Goal: Task Accomplishment & Management: Use online tool/utility

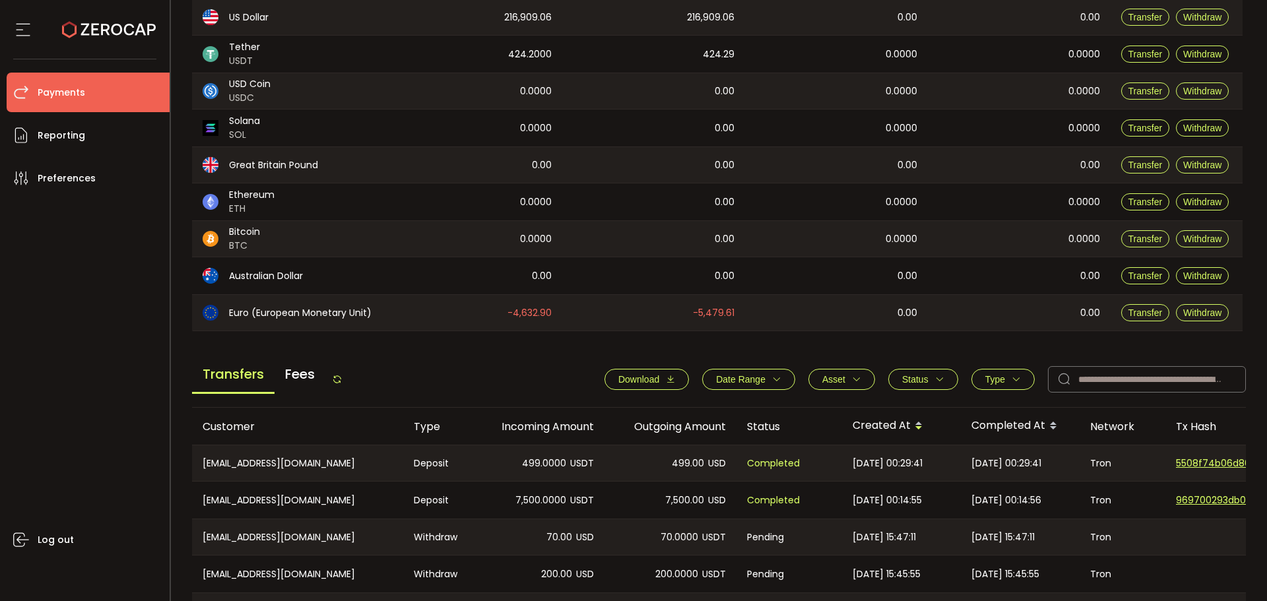
scroll to position [330, 0]
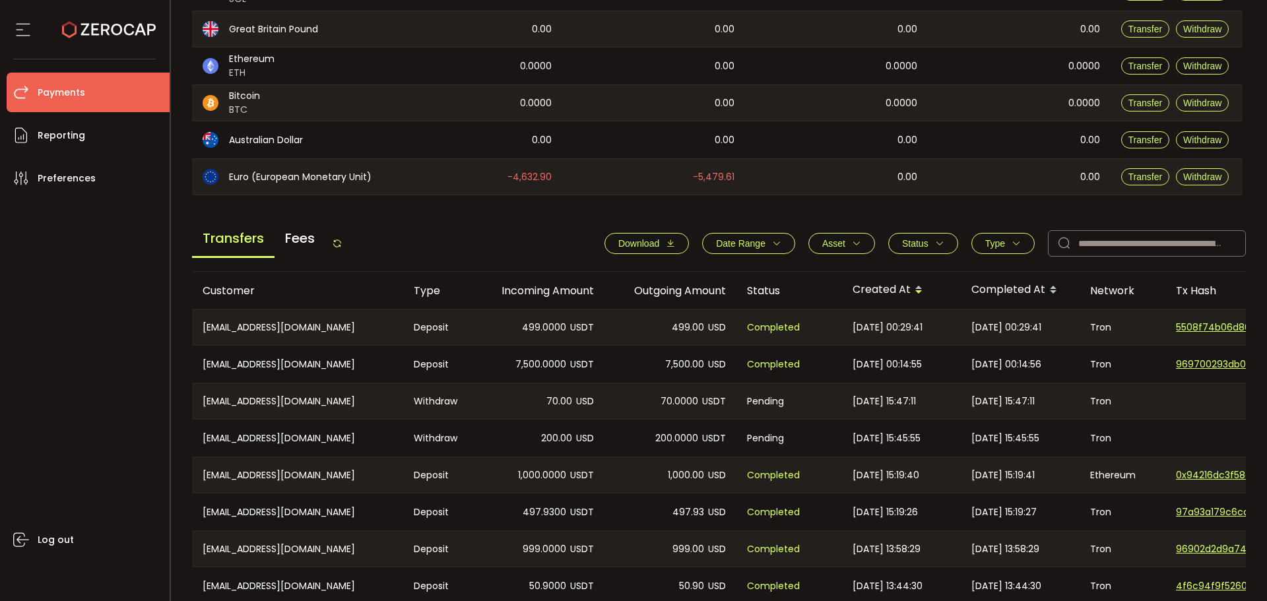
click at [342, 240] on icon at bounding box center [337, 243] width 11 height 11
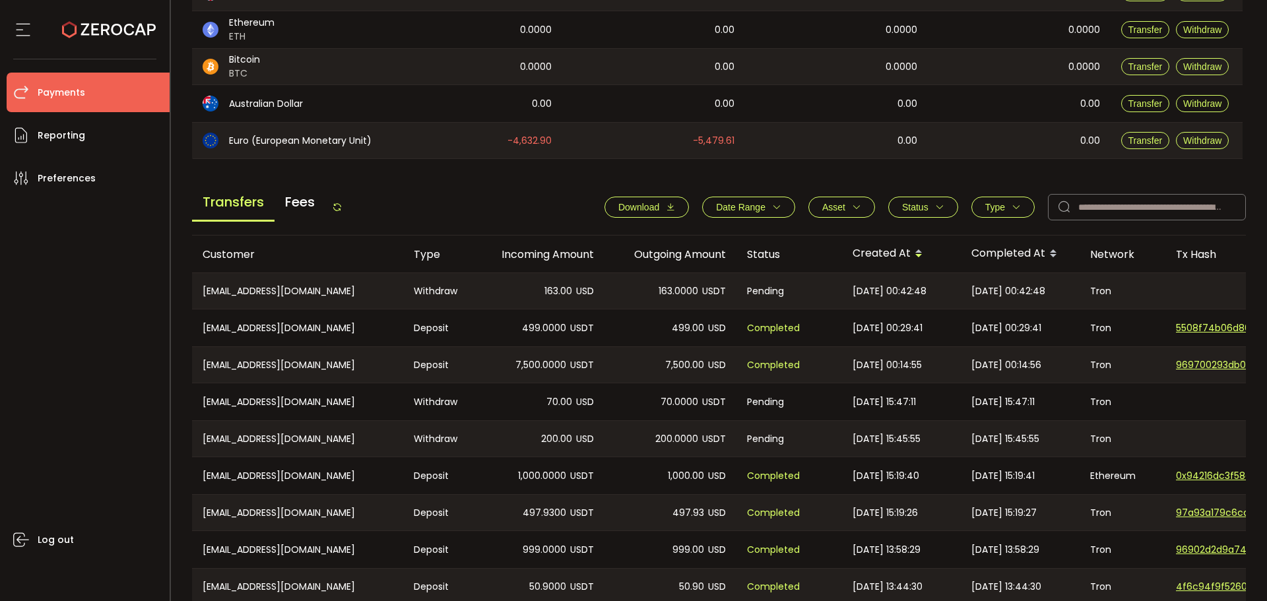
scroll to position [396, 0]
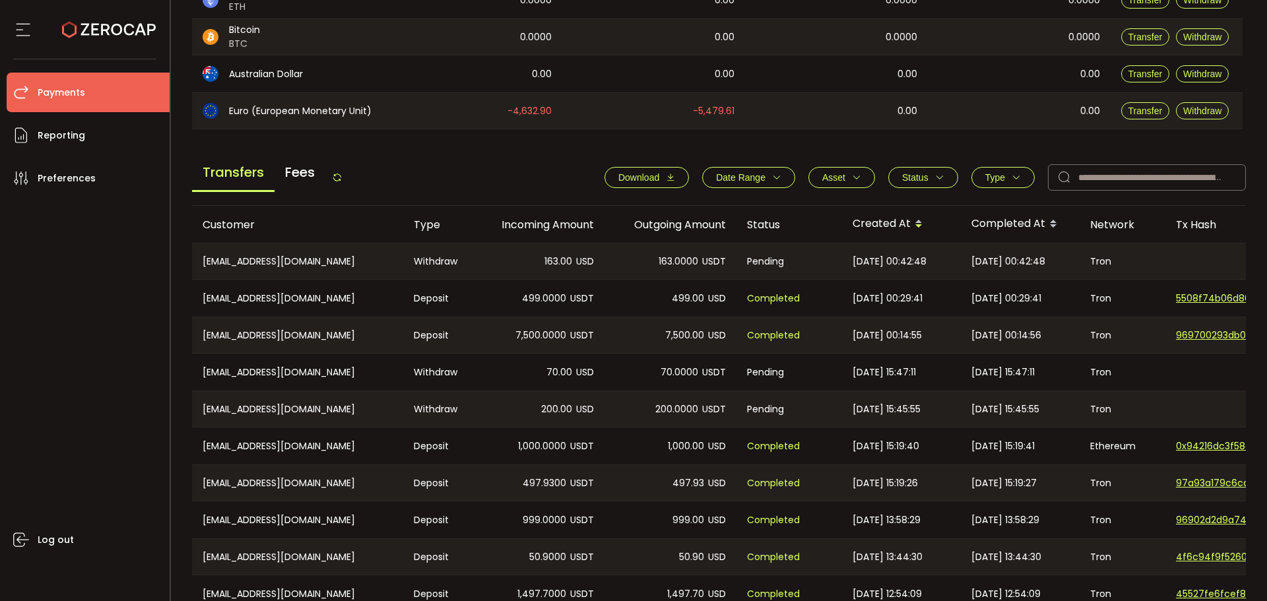
click at [341, 178] on icon at bounding box center [337, 177] width 11 height 11
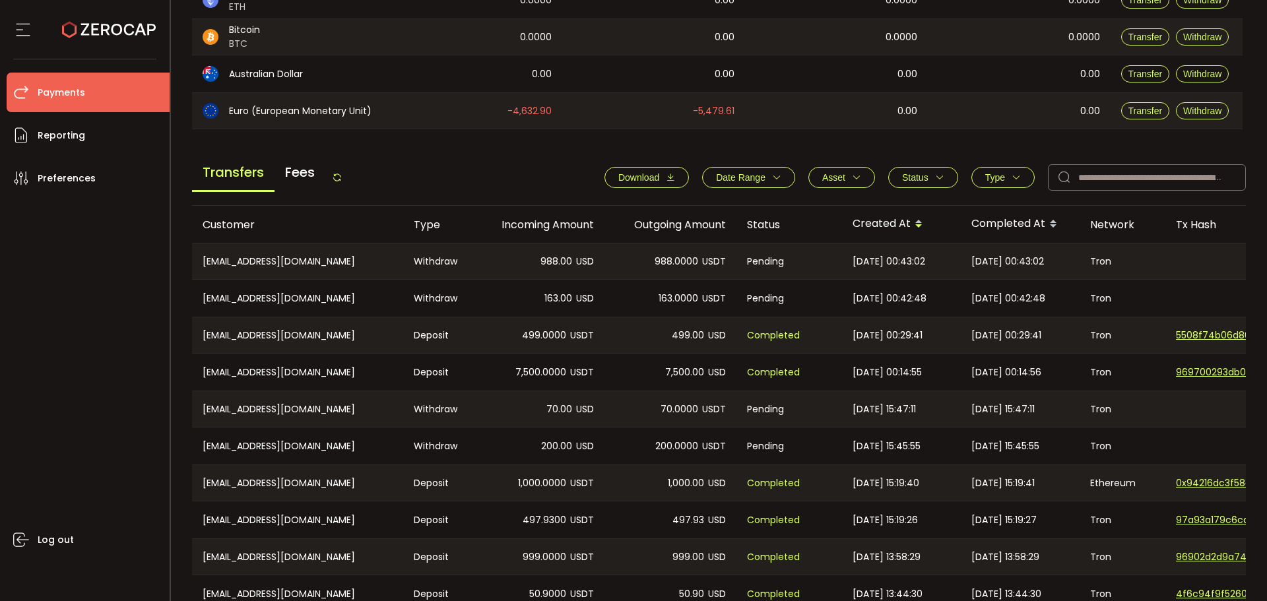
click at [336, 174] on icon at bounding box center [337, 177] width 11 height 11
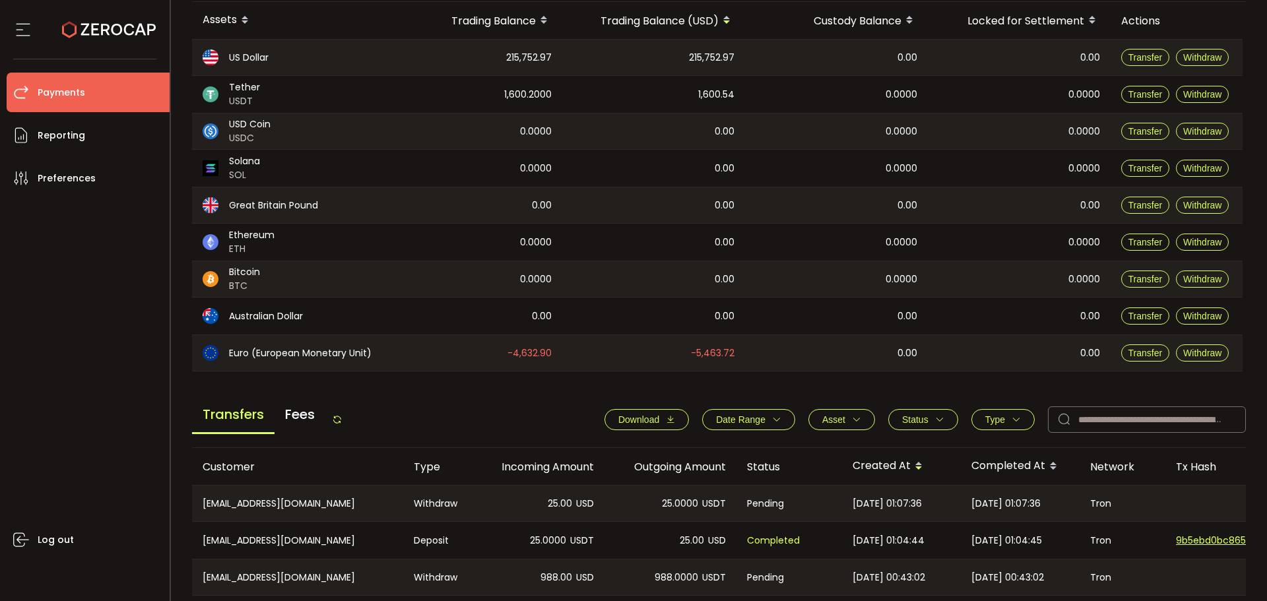
scroll to position [396, 0]
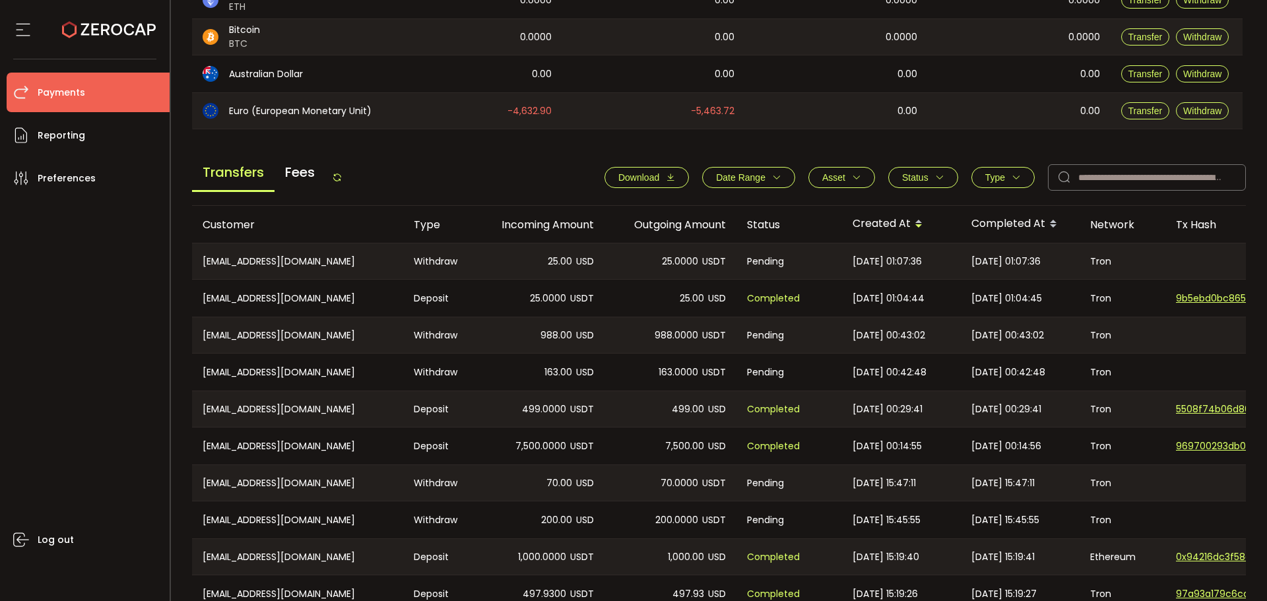
click at [343, 178] on icon at bounding box center [337, 177] width 11 height 11
click at [1000, 184] on button "Type" at bounding box center [1003, 177] width 63 height 21
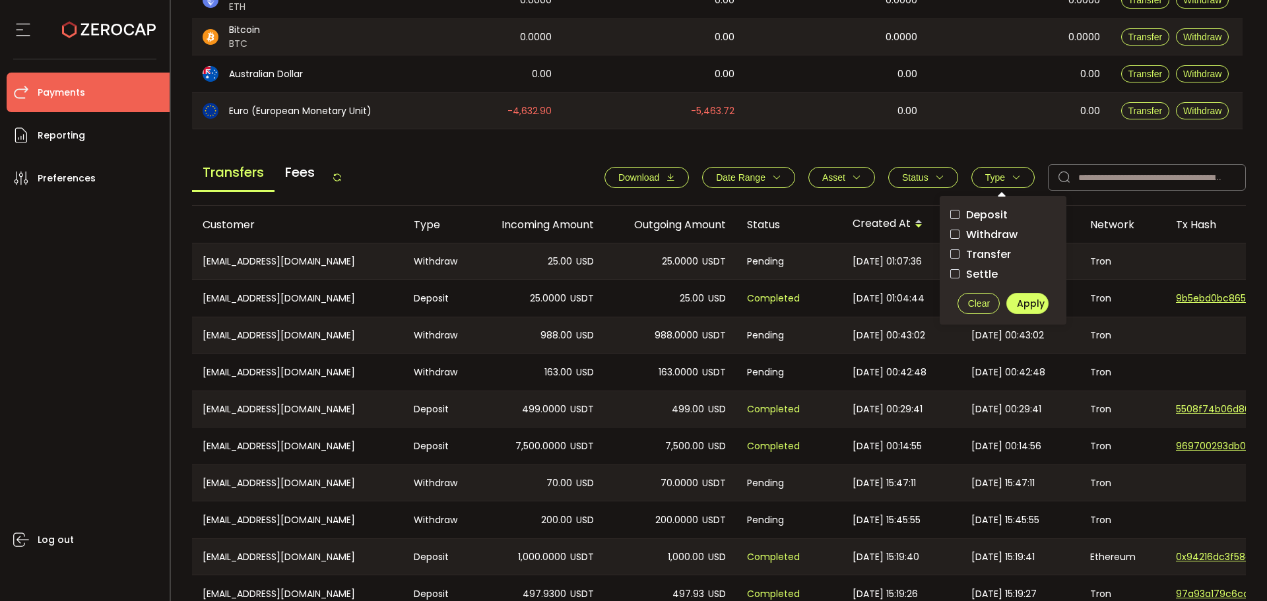
drag, startPoint x: 987, startPoint y: 239, endPoint x: 1010, endPoint y: 261, distance: 31.8
click at [987, 239] on span "Withdraw" at bounding box center [989, 234] width 58 height 13
click at [1023, 308] on span "Apply" at bounding box center [1031, 303] width 28 height 13
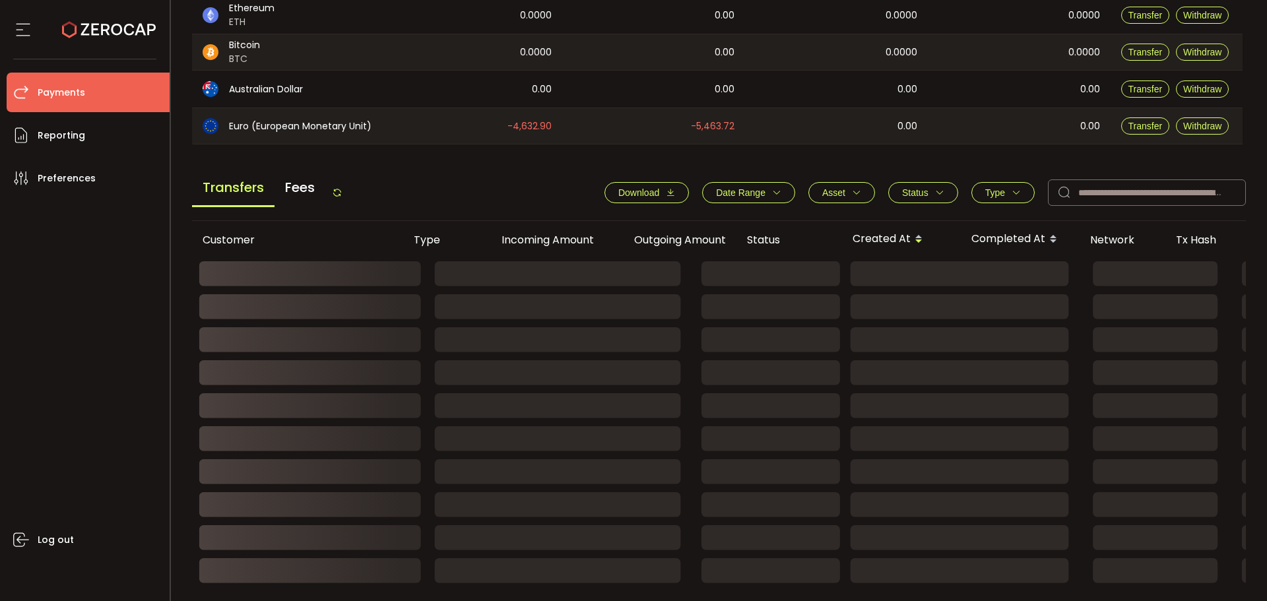
scroll to position [385, 0]
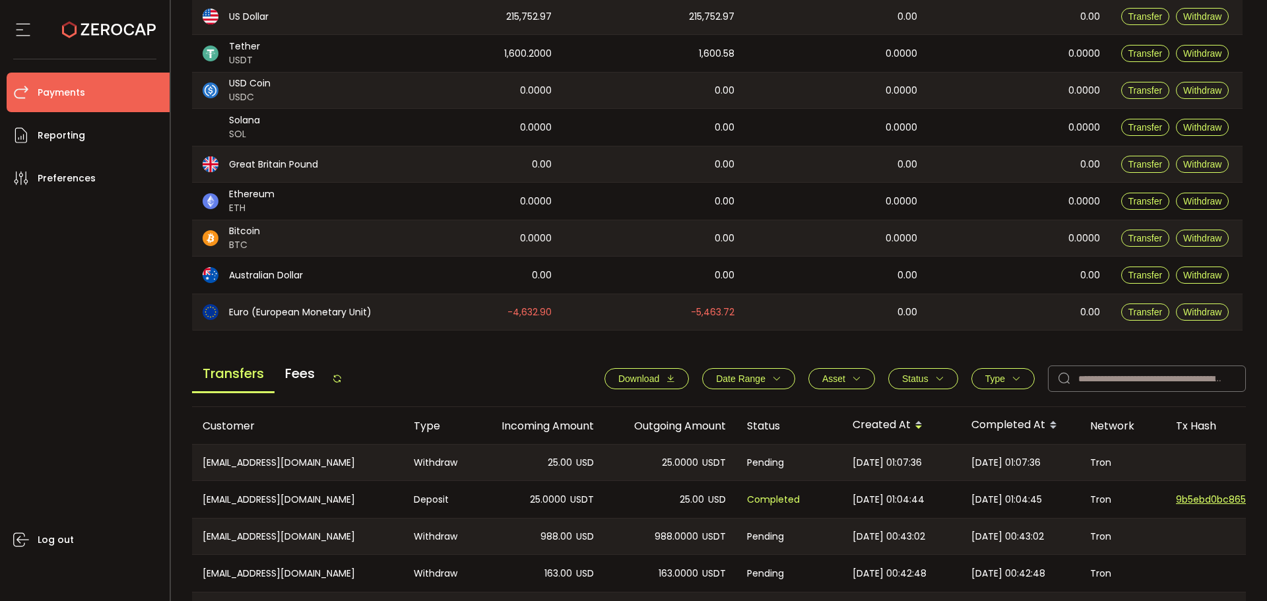
scroll to position [396, 0]
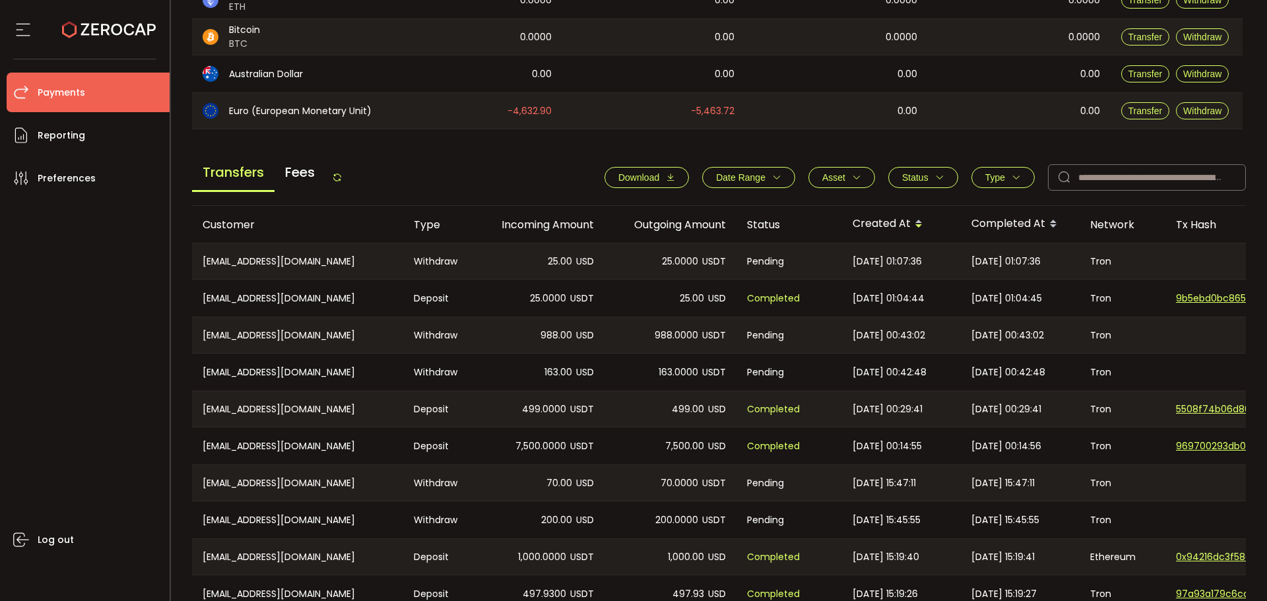
click at [987, 183] on button "Type" at bounding box center [1003, 177] width 63 height 21
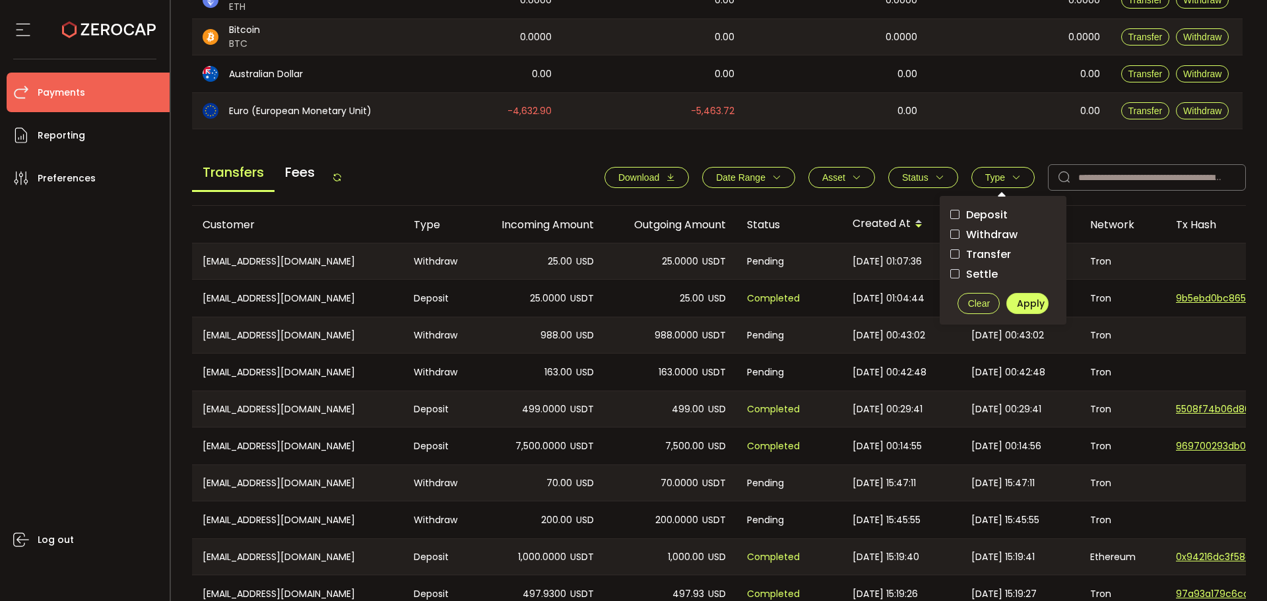
click at [993, 236] on span "Withdraw" at bounding box center [989, 234] width 58 height 13
click at [1028, 304] on span "Apply" at bounding box center [1031, 303] width 28 height 13
